Goal: Transaction & Acquisition: Purchase product/service

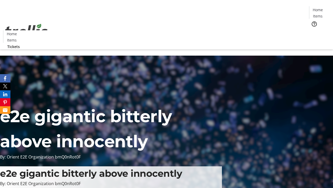
click at [314, 30] on span "Tickets" at bounding box center [320, 32] width 13 height 5
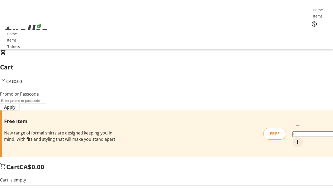
click at [295, 139] on mat-icon "Increment by one" at bounding box center [298, 142] width 6 height 6
type input "1"
